Goal: Browse casually: Explore the website without a specific task or goal

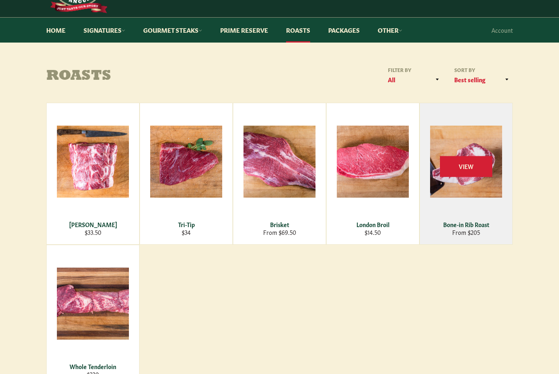
scroll to position [56, 0]
click at [470, 194] on div "View" at bounding box center [466, 173] width 92 height 141
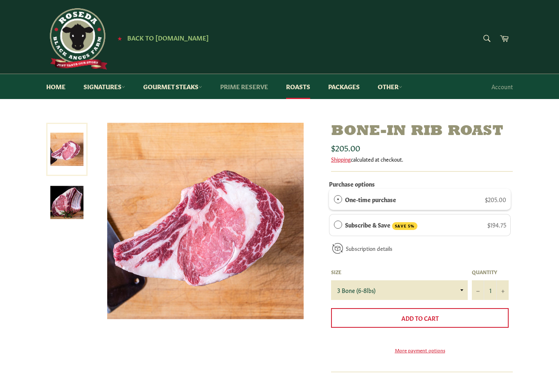
click at [251, 88] on link "Prime Reserve" at bounding box center [244, 86] width 64 height 25
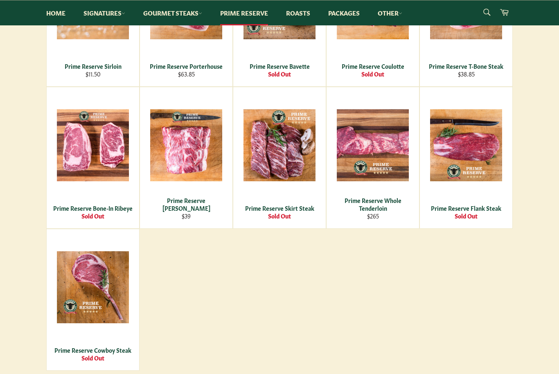
scroll to position [382, 0]
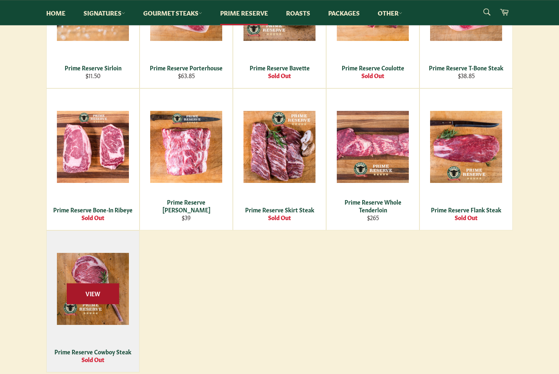
click at [103, 294] on span "View" at bounding box center [93, 294] width 52 height 21
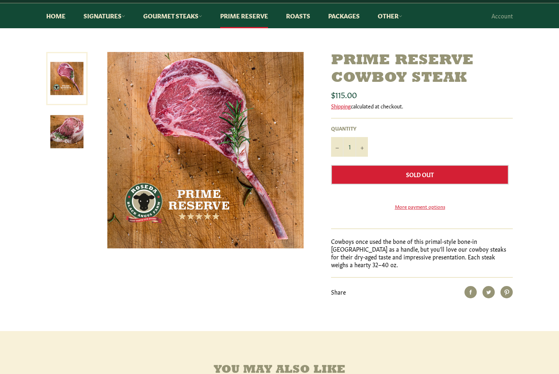
scroll to position [65, 0]
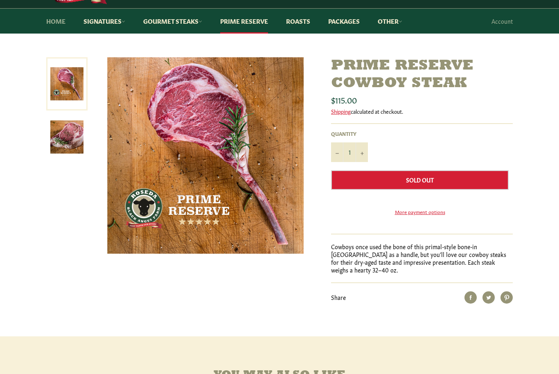
click at [51, 29] on link "Home" at bounding box center [56, 21] width 36 height 25
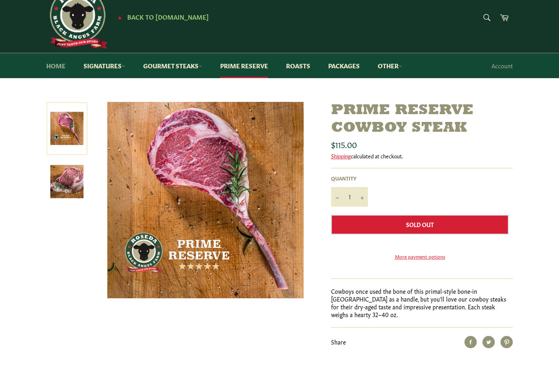
scroll to position [0, 0]
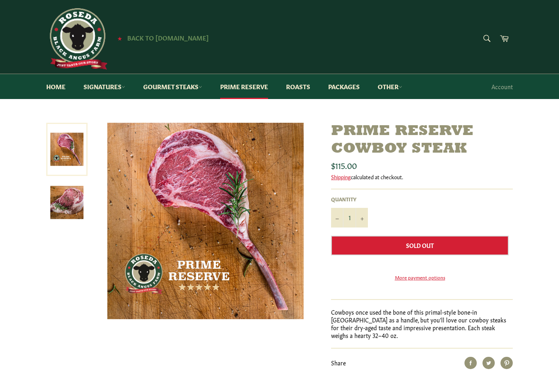
click at [178, 38] on span "Back to [DOMAIN_NAME]" at bounding box center [167, 37] width 81 height 9
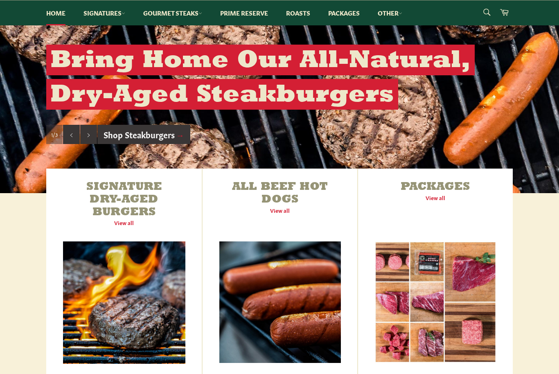
scroll to position [140, 0]
